Goal: Information Seeking & Learning: Learn about a topic

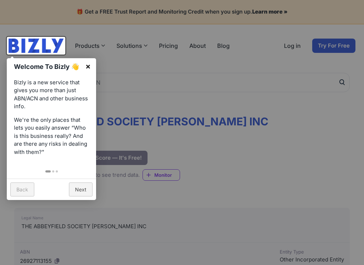
click at [88, 67] on link "×" at bounding box center [88, 66] width 16 height 16
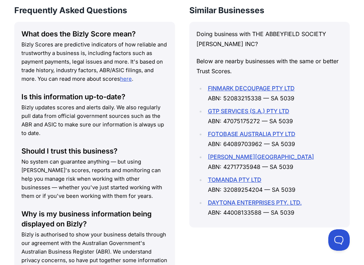
scroll to position [820, 0]
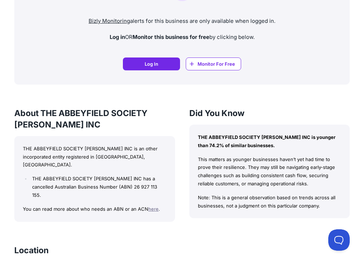
scroll to position [608, 0]
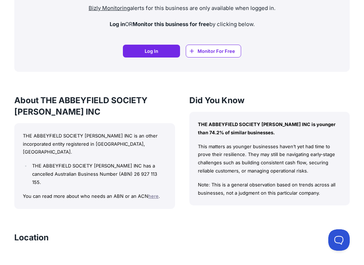
click at [151, 193] on link "here" at bounding box center [153, 196] width 10 height 6
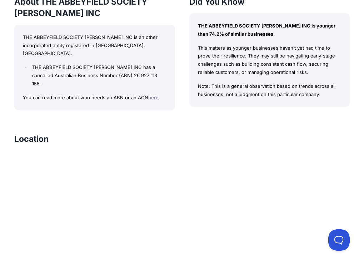
scroll to position [715, 0]
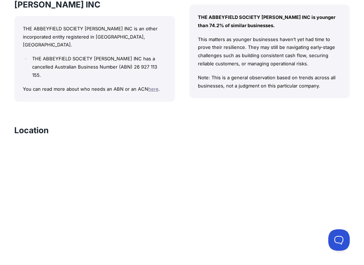
drag, startPoint x: 165, startPoint y: 92, endPoint x: 160, endPoint y: 91, distance: 5.1
click at [162, 125] on div "Location" at bounding box center [182, 133] width 336 height 17
click at [69, 125] on div "Location" at bounding box center [182, 133] width 336 height 17
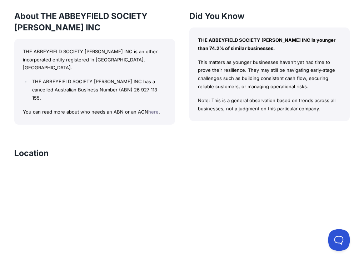
scroll to position [680, 0]
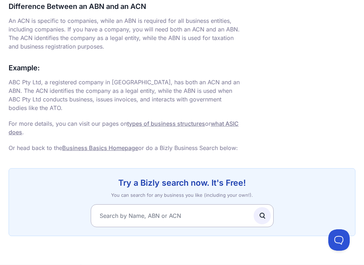
scroll to position [525, 0]
